Goal: Transaction & Acquisition: Book appointment/travel/reservation

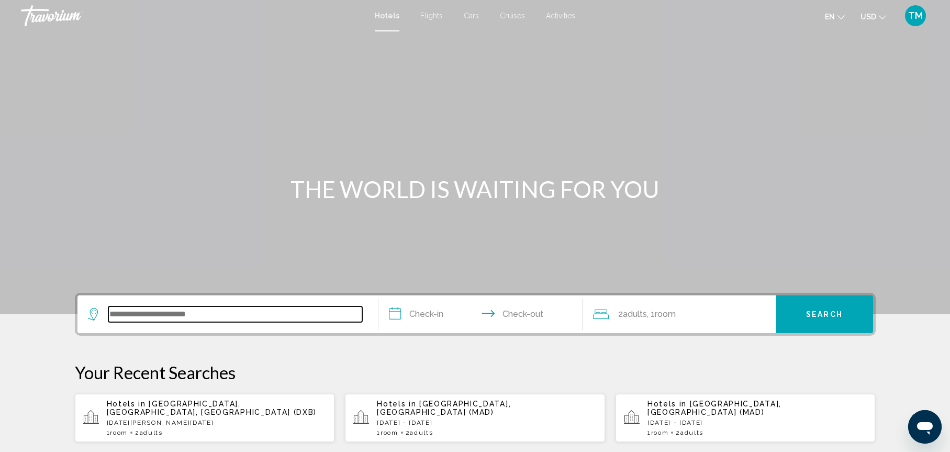
click at [139, 316] on input "Search widget" at bounding box center [235, 314] width 254 height 16
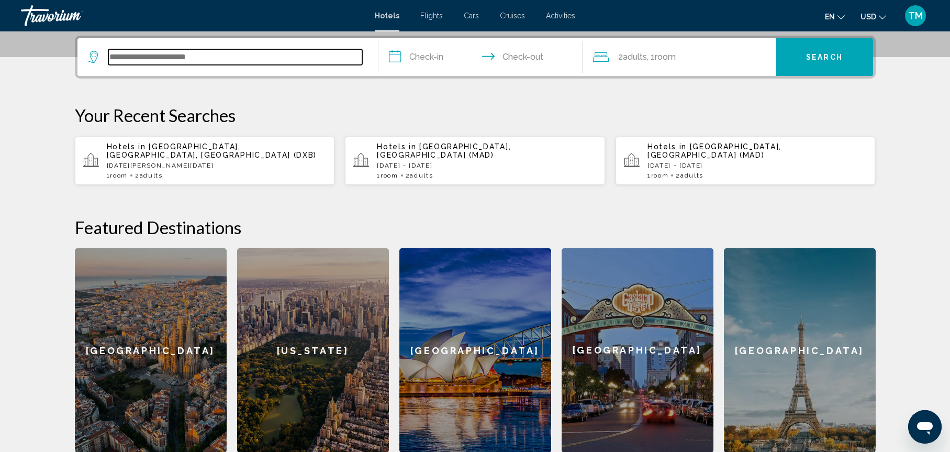
scroll to position [259, 0]
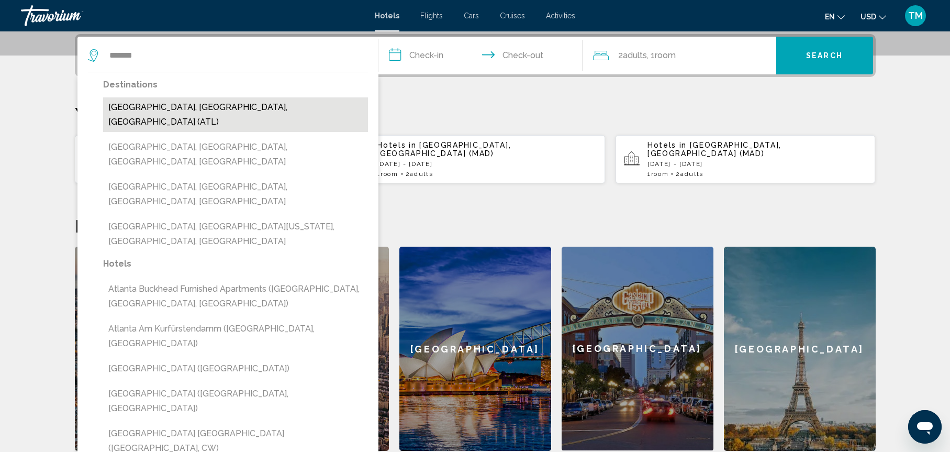
click at [158, 110] on button "[GEOGRAPHIC_DATA], [GEOGRAPHIC_DATA], [GEOGRAPHIC_DATA] (ATL)" at bounding box center [235, 114] width 265 height 35
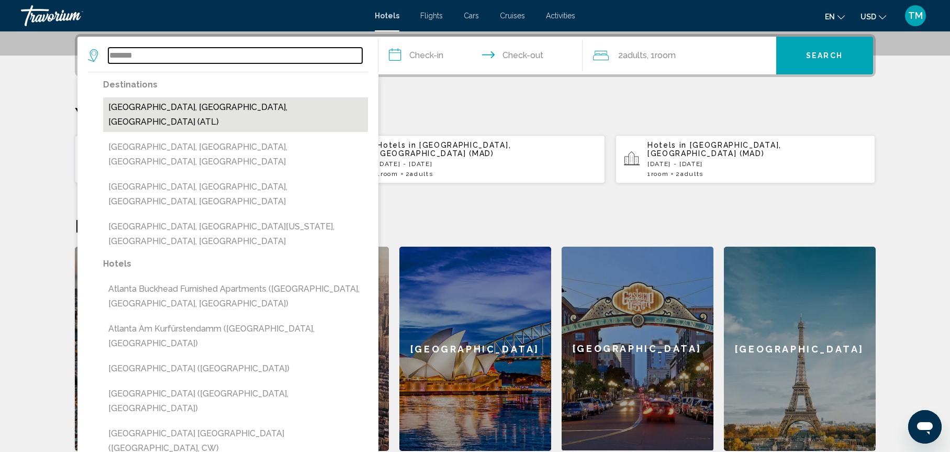
type input "**********"
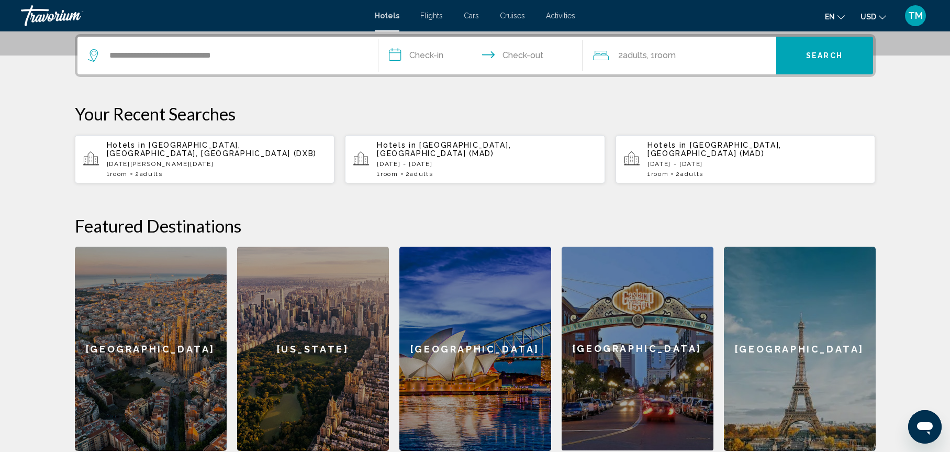
click at [428, 54] on input "**********" at bounding box center [482, 57] width 208 height 41
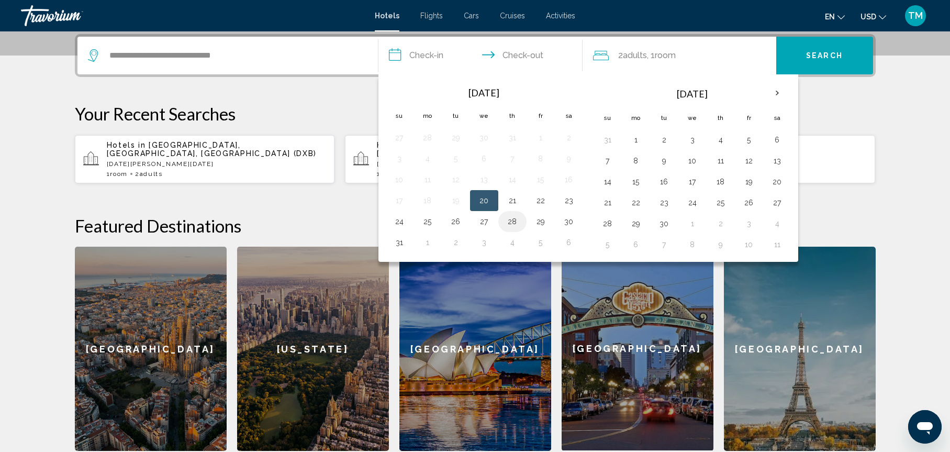
click at [514, 222] on button "28" at bounding box center [512, 221] width 17 height 15
click at [637, 140] on button "1" at bounding box center [636, 139] width 17 height 15
type input "**********"
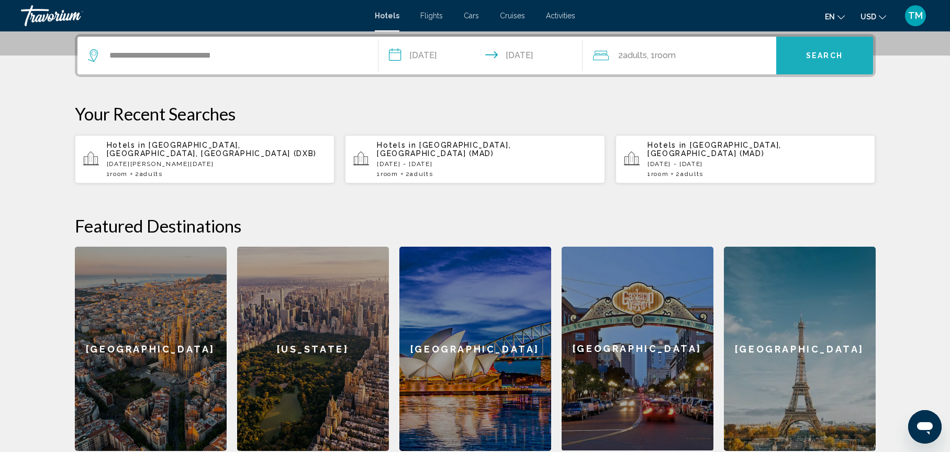
click at [824, 43] on button "Search" at bounding box center [824, 56] width 97 height 38
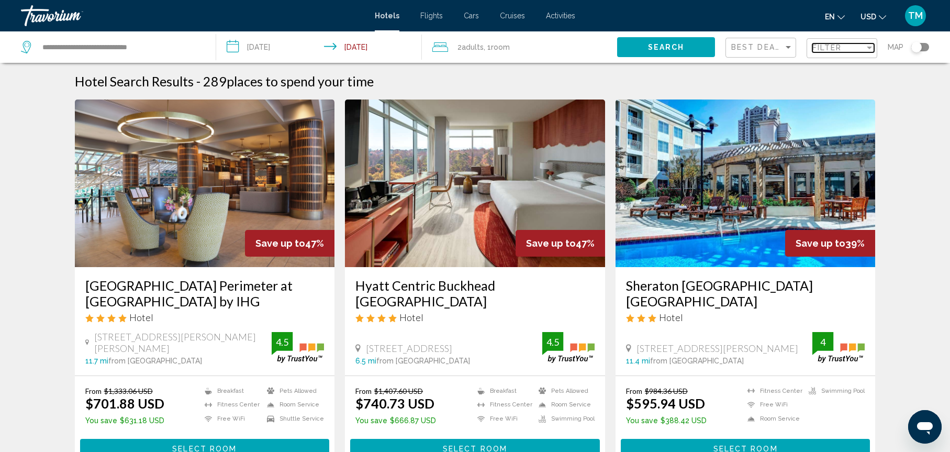
click at [822, 46] on span "Filter" at bounding box center [827, 47] width 30 height 8
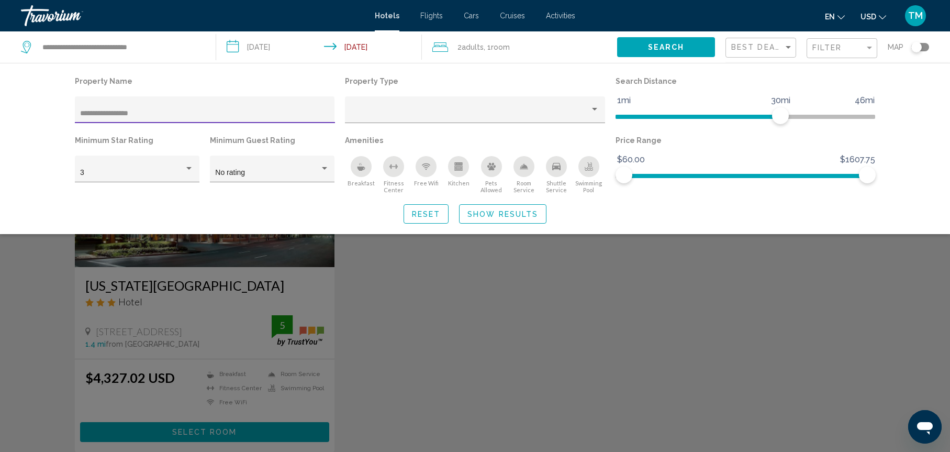
type input "**********"
click at [495, 214] on span "Show Results" at bounding box center [502, 214] width 71 height 8
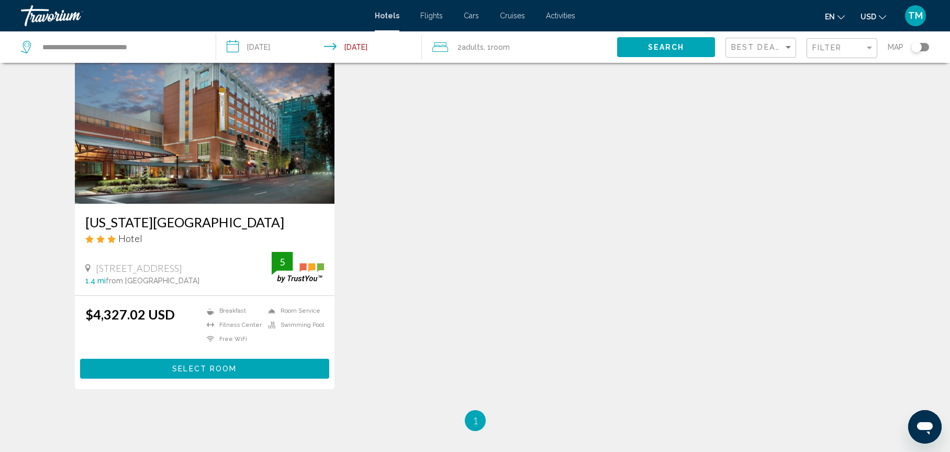
scroll to position [70, 0]
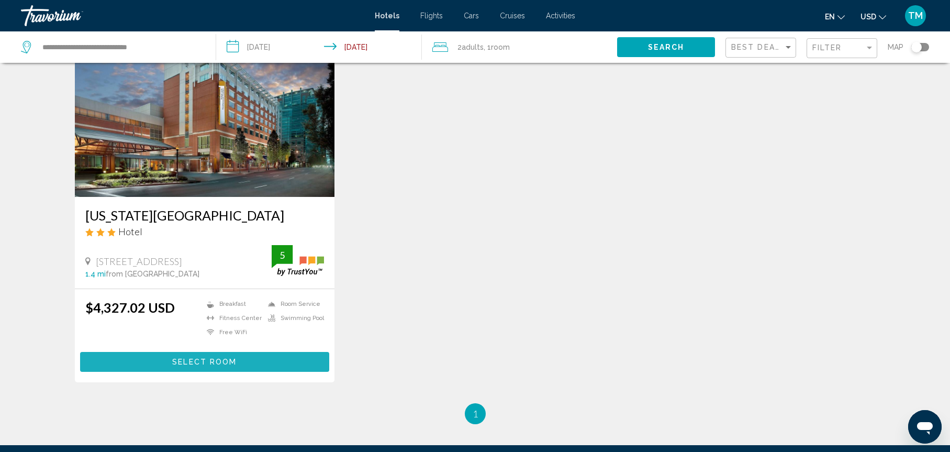
click at [191, 366] on span "Select Room" at bounding box center [204, 362] width 64 height 8
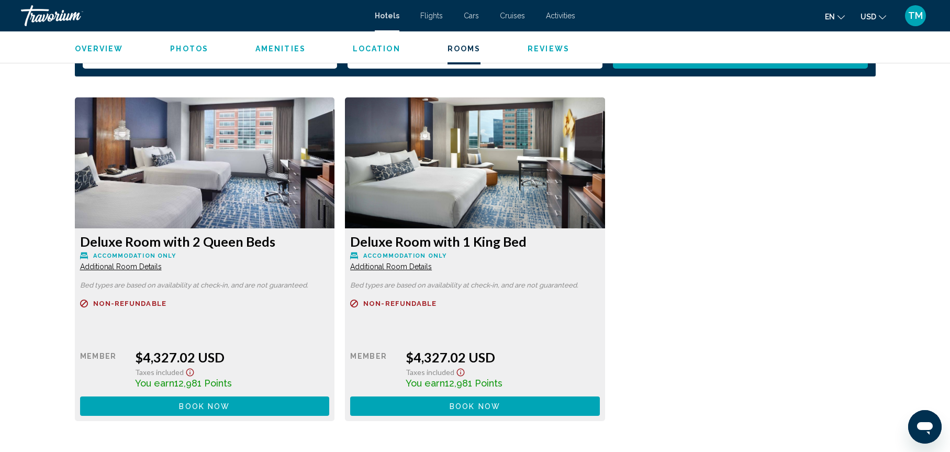
scroll to position [1388, 0]
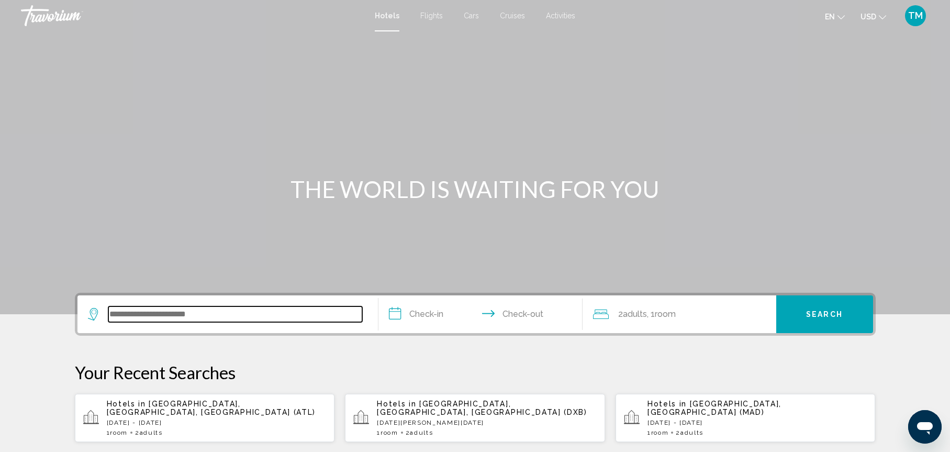
click at [162, 315] on input "Search widget" at bounding box center [235, 314] width 254 height 16
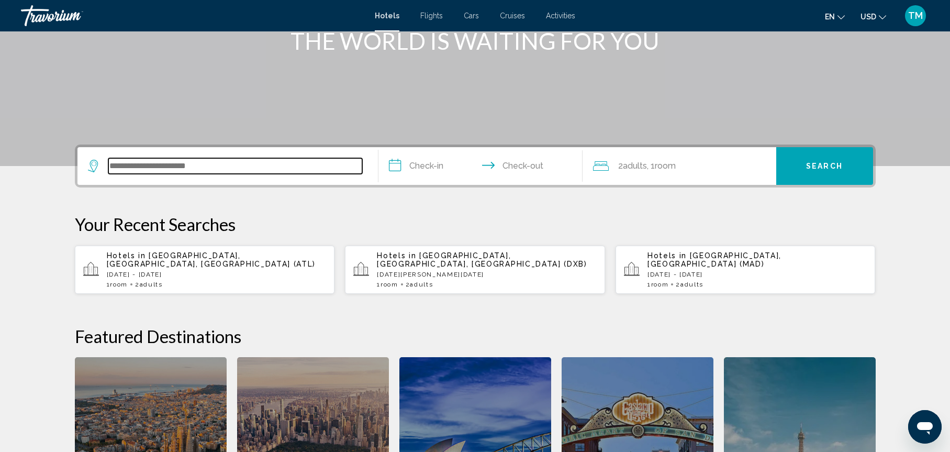
scroll to position [259, 0]
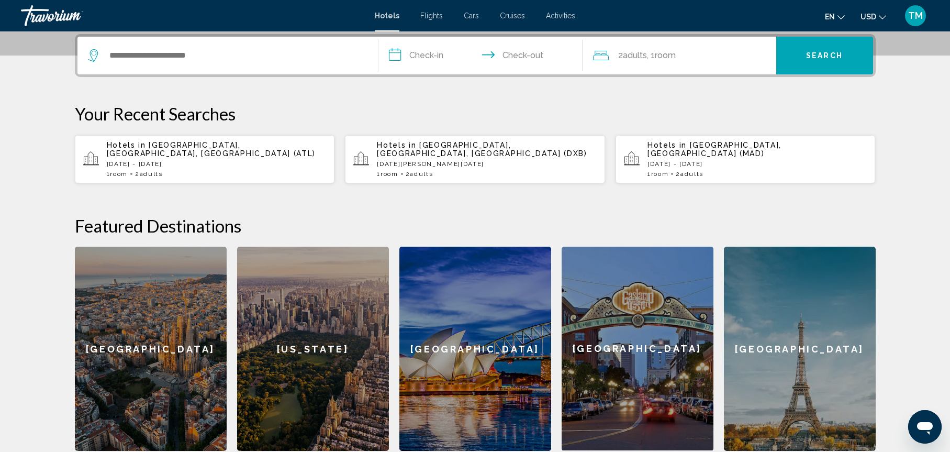
click at [147, 160] on p "[DATE] - [DATE]" at bounding box center [217, 163] width 220 height 7
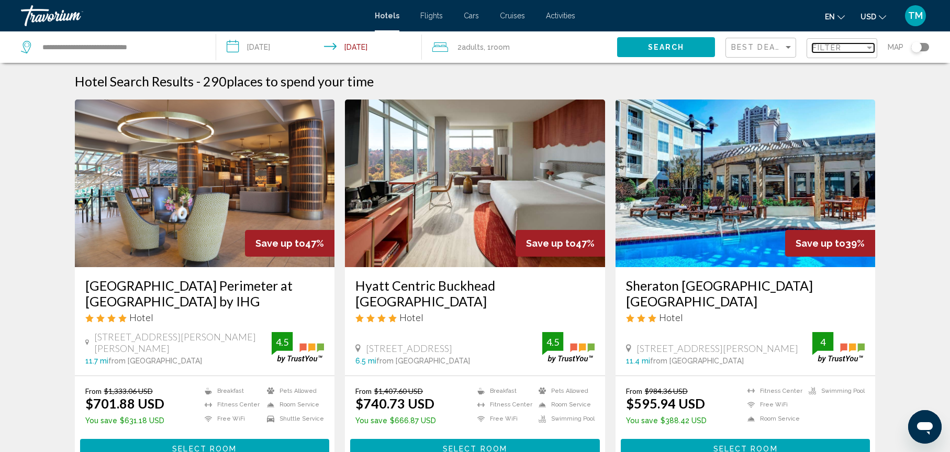
click at [831, 48] on span "Filter" at bounding box center [827, 47] width 30 height 8
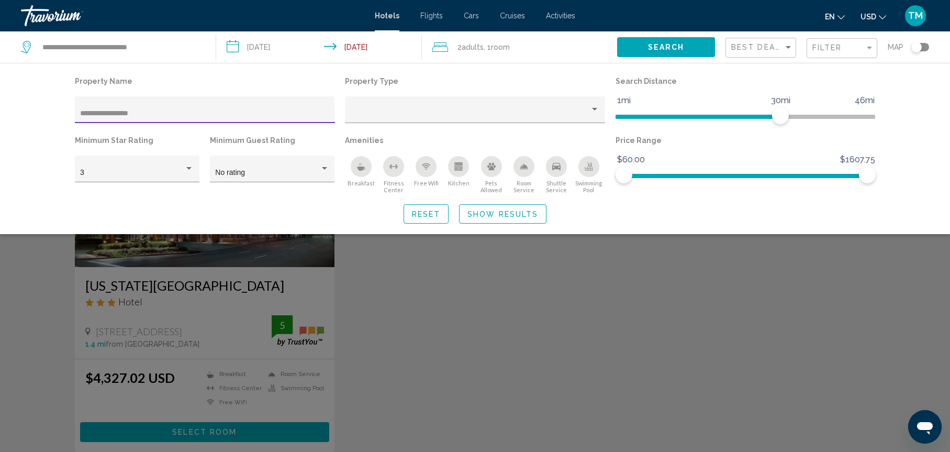
type input "**********"
click at [479, 211] on span "Show Results" at bounding box center [502, 214] width 71 height 8
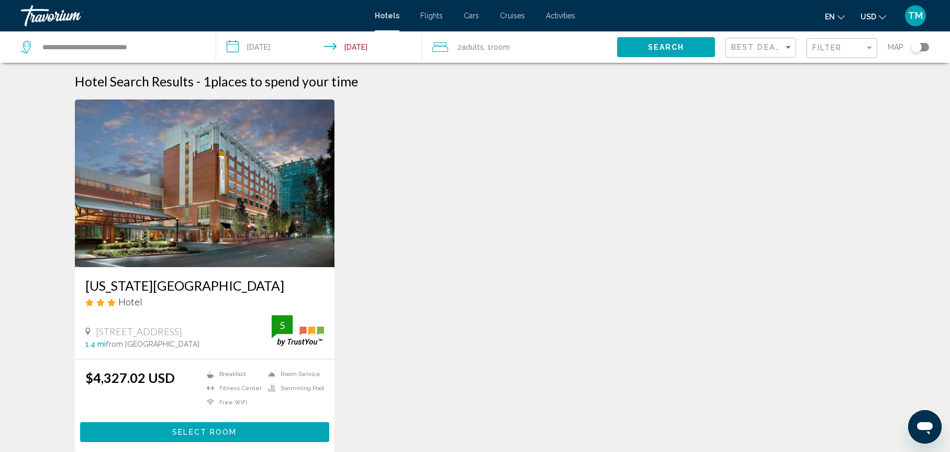
click at [210, 237] on img "Main content" at bounding box center [205, 183] width 260 height 168
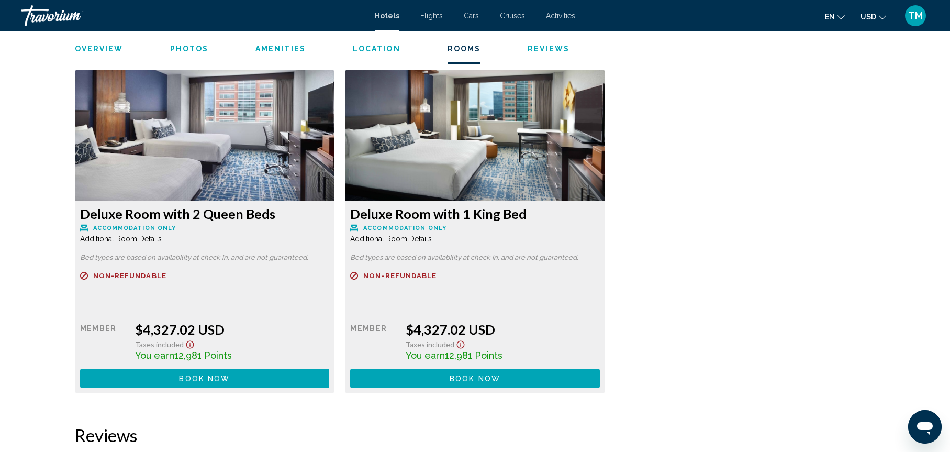
scroll to position [1410, 0]
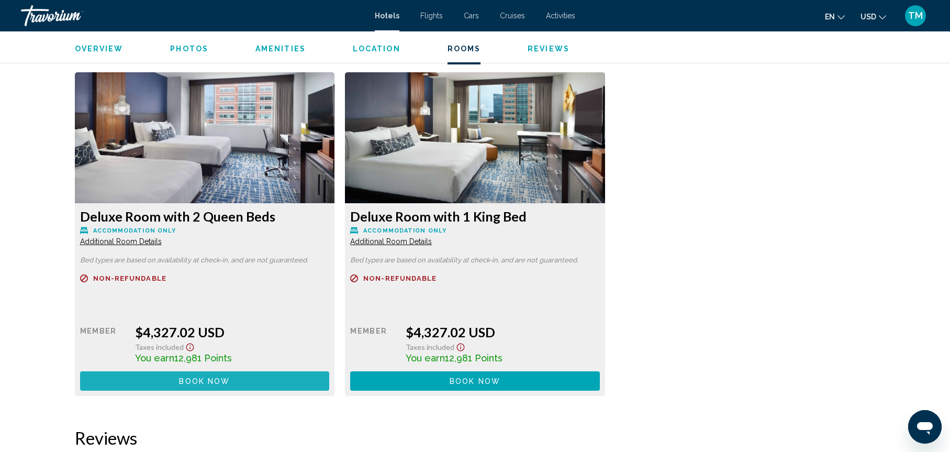
click at [208, 383] on span "Book now" at bounding box center [204, 381] width 51 height 8
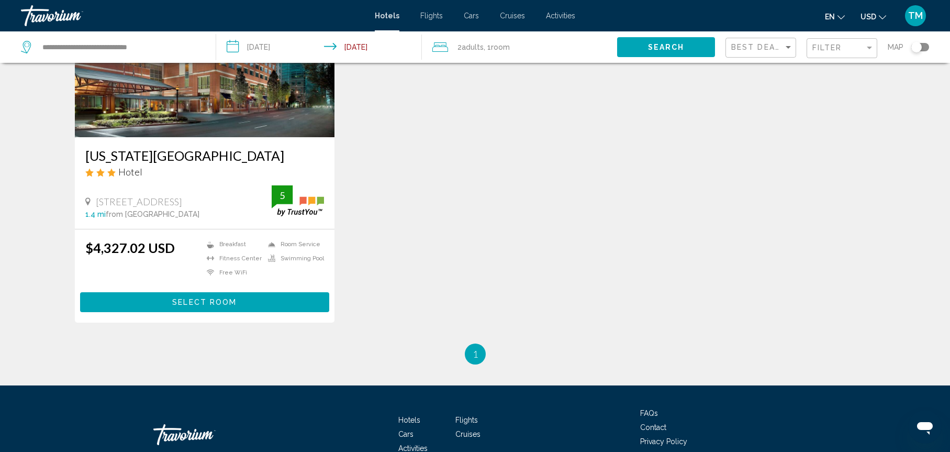
scroll to position [137, 0]
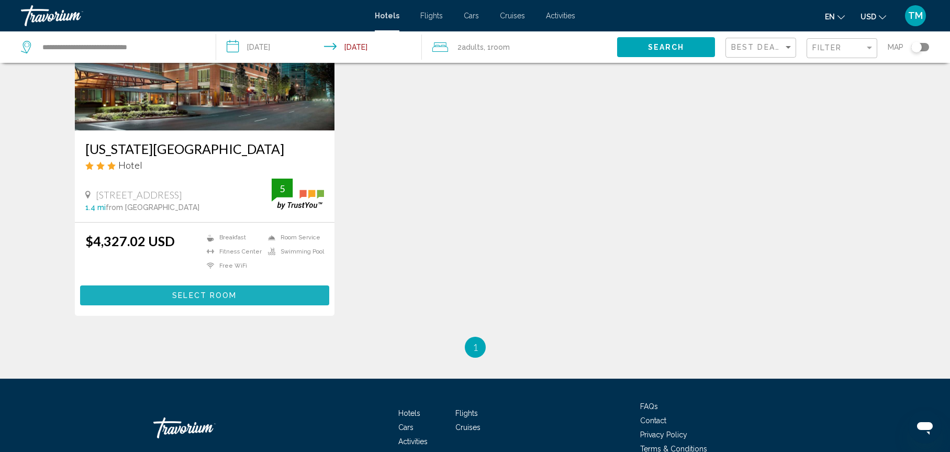
click at [203, 300] on span "Select Room" at bounding box center [204, 296] width 64 height 8
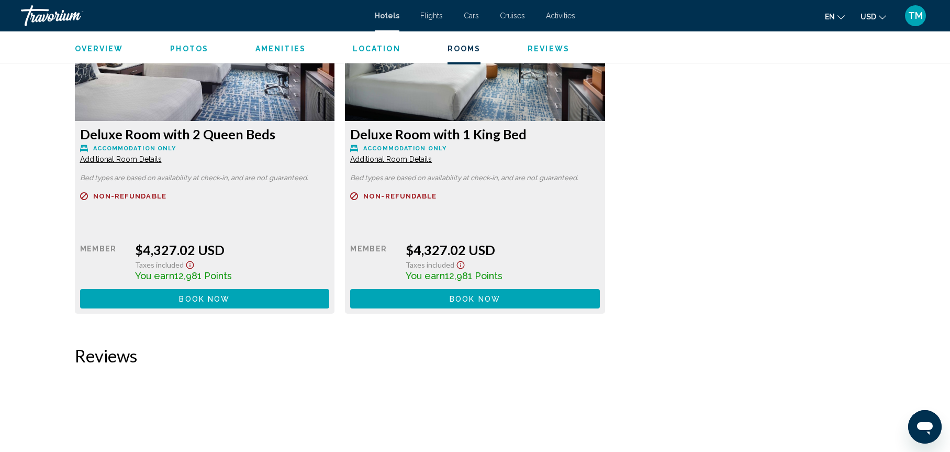
scroll to position [1489, 0]
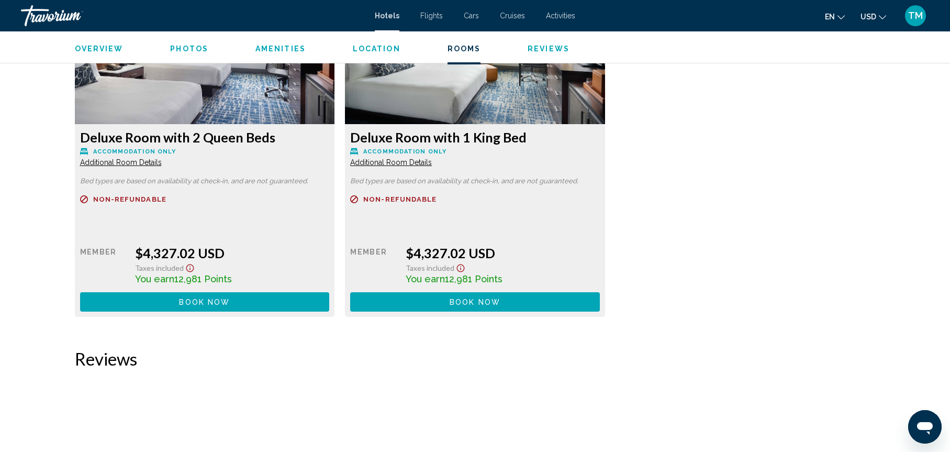
click at [211, 304] on span "Book now" at bounding box center [204, 302] width 51 height 8
